Goal: Task Accomplishment & Management: Manage account settings

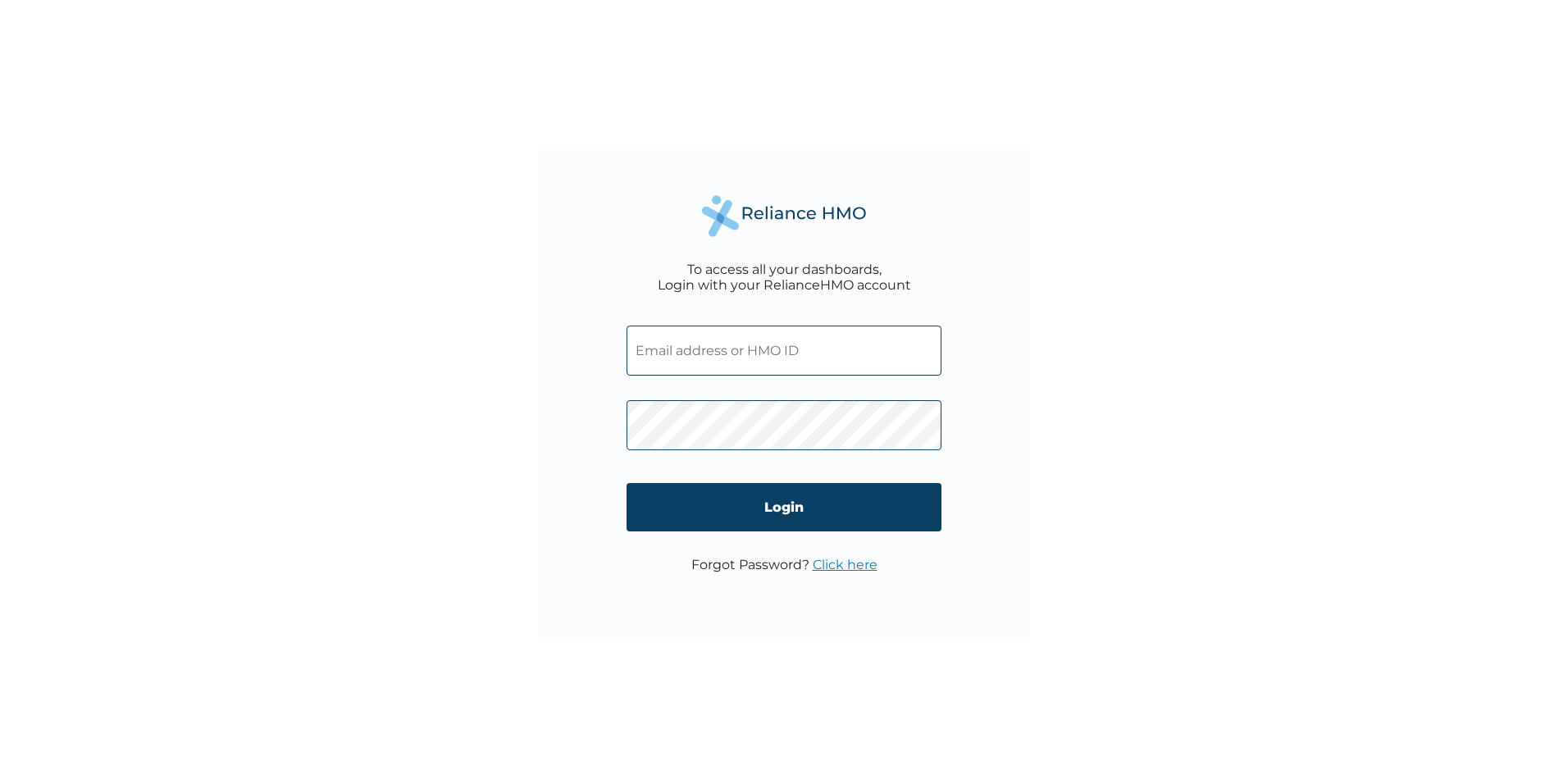
click at [617, 432] on div "To access all your dashboards, Login with your RelianceHMO account Login Forgot…" at bounding box center [784, 392] width 492 height 492
click at [622, 431] on div "To access all your dashboards, Login with your RelianceHMO account Login Forgot…" at bounding box center [784, 392] width 492 height 492
click at [618, 433] on div "To access all your dashboards, Login with your RelianceHMO account Login Forgot…" at bounding box center [784, 392] width 492 height 492
click at [783, 509] on input "Login" at bounding box center [784, 507] width 315 height 48
click at [819, 350] on input "text" at bounding box center [784, 350] width 315 height 50
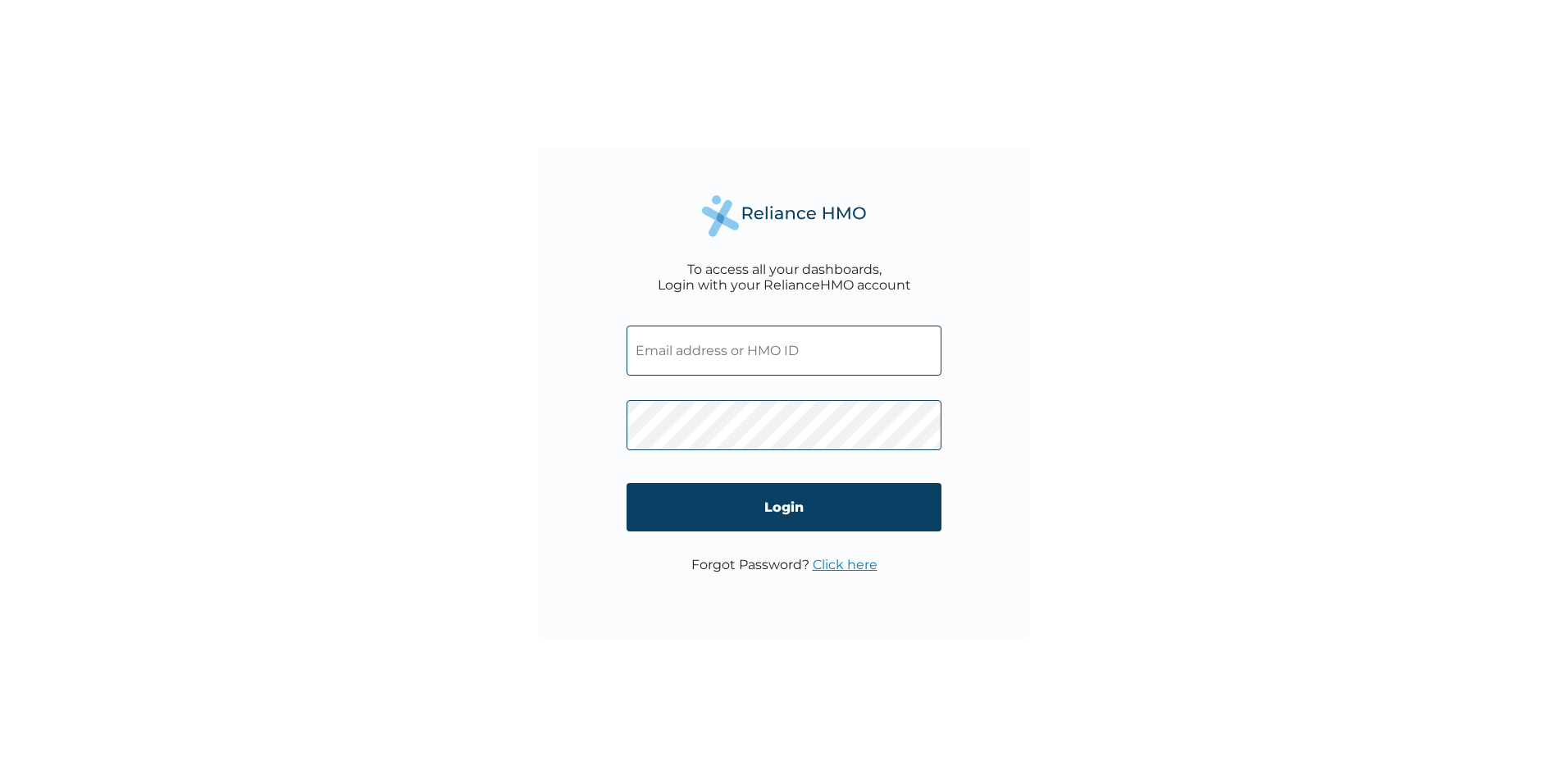
type input "[EMAIL_ADDRESS][DOMAIN_NAME]"
click at [830, 344] on input "[EMAIL_ADDRESS][DOMAIN_NAME]" at bounding box center [784, 350] width 315 height 50
drag, startPoint x: 818, startPoint y: 355, endPoint x: 507, endPoint y: 396, distance: 313.7
click at [508, 396] on div "To access all your dashboards, Login with your RelianceHMO account [EMAIL_ADDRE…" at bounding box center [784, 392] width 1568 height 784
type input "[EMAIL_ADDRESS][DOMAIN_NAME]"
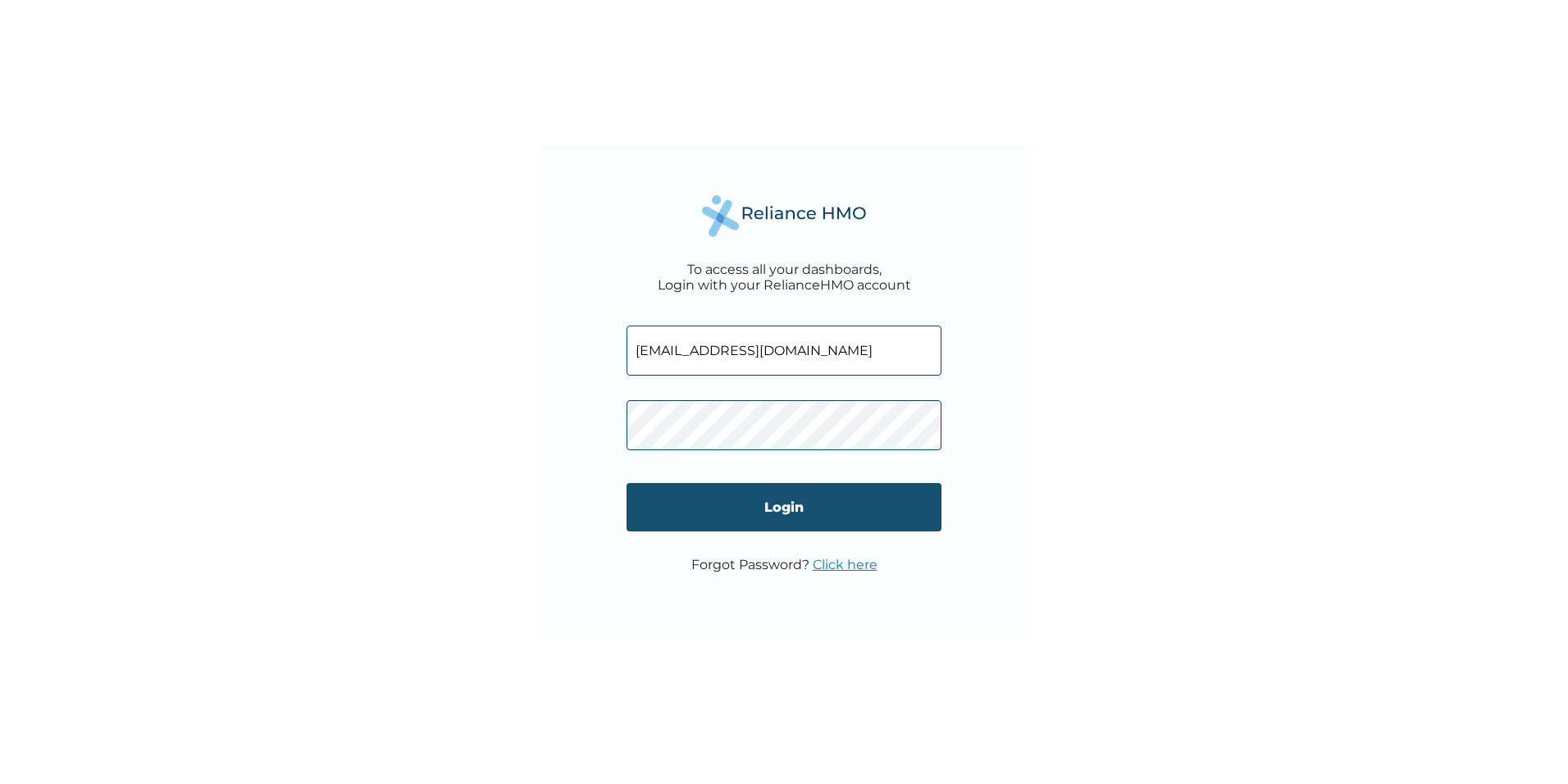
click at [798, 509] on input "Login" at bounding box center [784, 507] width 315 height 48
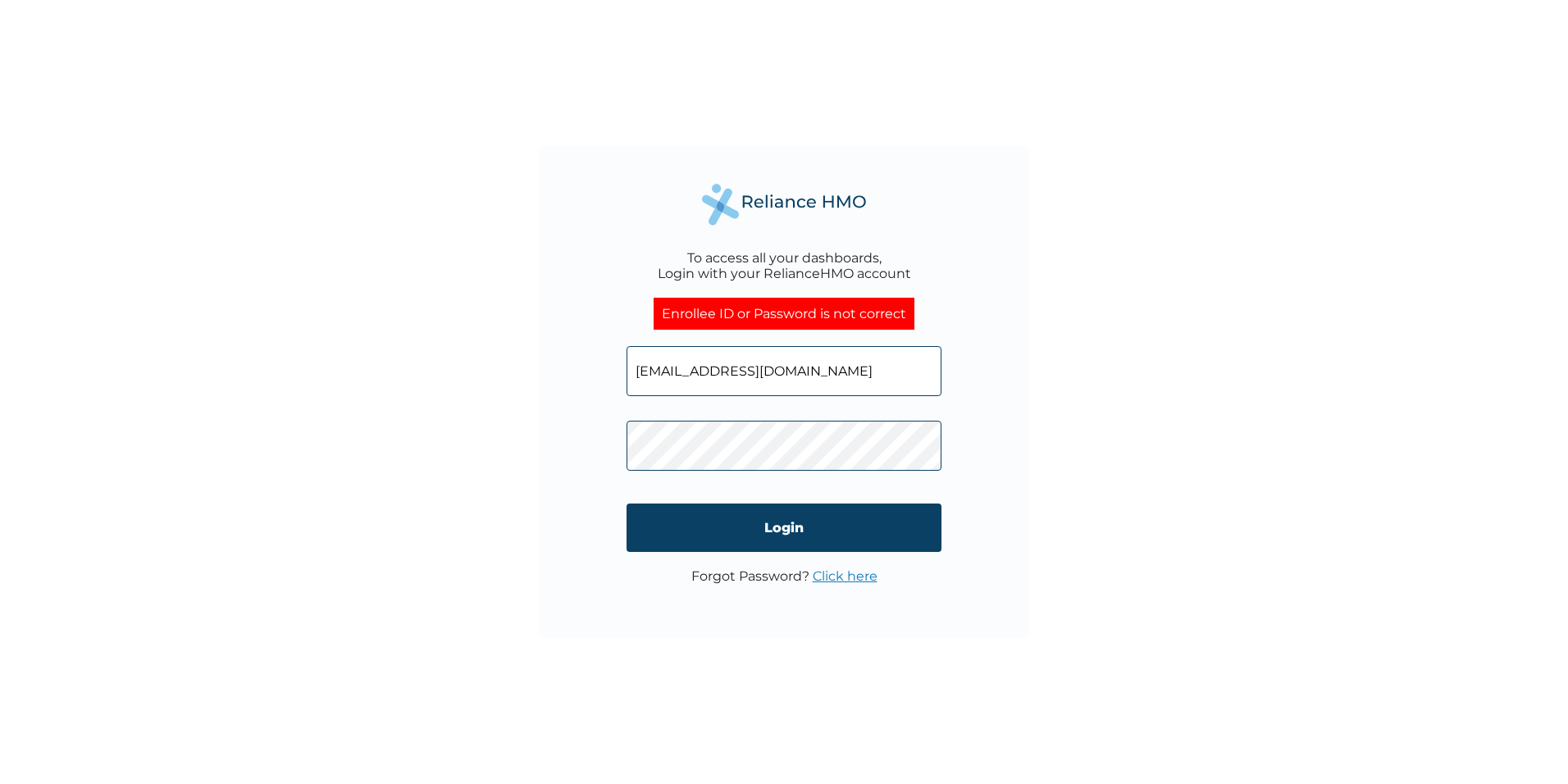
click at [578, 466] on div "To access all your dashboards, Login with your RelianceHMO account Enrollee ID …" at bounding box center [784, 392] width 492 height 492
click at [502, 470] on div "To access all your dashboards, Login with your RelianceHMO account Enrollee ID …" at bounding box center [784, 392] width 1568 height 784
click at [835, 373] on input "johnchinasa1970@gmail.com" at bounding box center [784, 371] width 315 height 50
drag, startPoint x: 831, startPoint y: 371, endPoint x: 170, endPoint y: 552, distance: 685.3
click at [184, 546] on div "To access all your dashboards, Login with your RelianceHMO account Enrollee ID …" at bounding box center [784, 392] width 1568 height 784
